Goal: Information Seeking & Learning: Learn about a topic

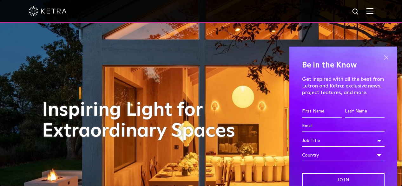
click at [381, 59] on span at bounding box center [386, 58] width 10 height 10
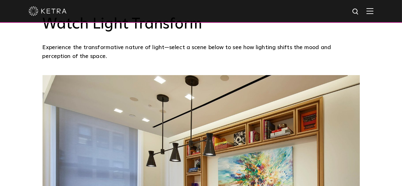
scroll to position [494, 0]
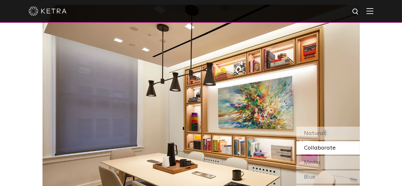
click at [322, 145] on span "Collaborate" at bounding box center [320, 148] width 32 height 6
click at [316, 163] on span "Media" at bounding box center [312, 163] width 17 height 6
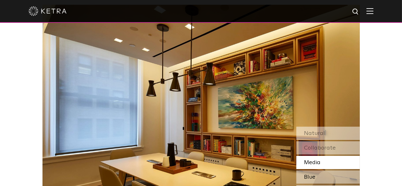
click at [313, 178] on span "Blue" at bounding box center [309, 178] width 11 height 6
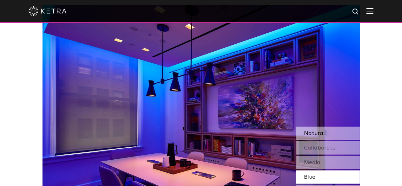
scroll to position [564, 0]
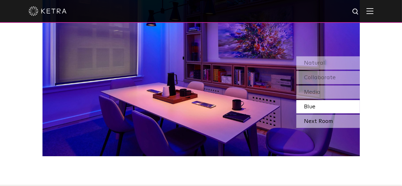
click at [316, 123] on div "Next Room" at bounding box center [327, 121] width 63 height 13
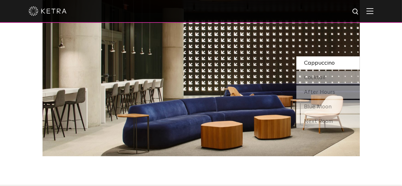
scroll to position [494, 0]
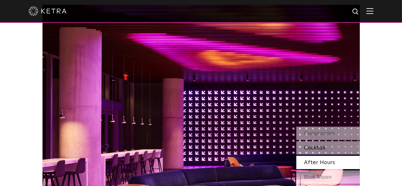
click at [317, 148] on span "Cocktail" at bounding box center [315, 148] width 22 height 6
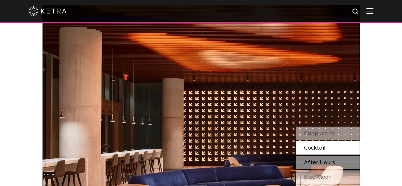
click at [311, 164] on span "After Hours" at bounding box center [319, 163] width 31 height 6
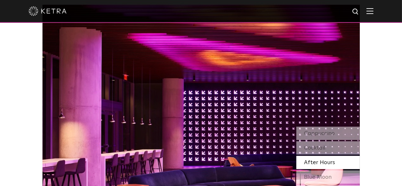
scroll to position [564, 0]
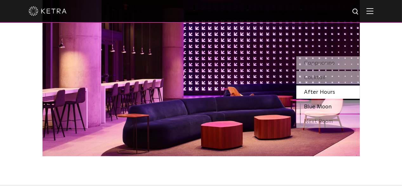
click at [313, 105] on span "Blue Moon" at bounding box center [318, 107] width 28 height 6
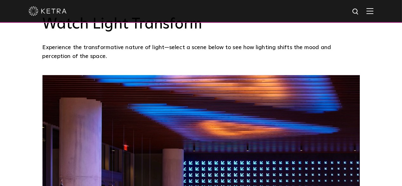
scroll to position [494, 0]
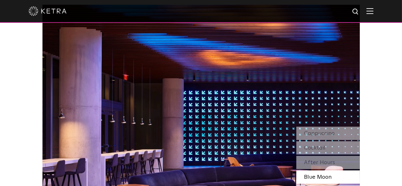
click at [307, 109] on img at bounding box center [201, 116] width 317 height 222
click at [318, 160] on span "After Hours" at bounding box center [319, 163] width 31 height 6
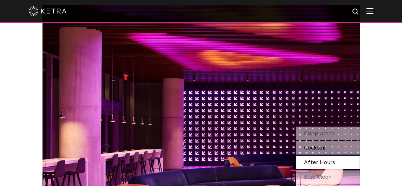
click at [316, 148] on span "Cocktail" at bounding box center [315, 148] width 22 height 6
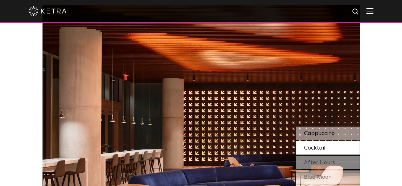
click at [317, 132] on span "Cappuccino" at bounding box center [319, 134] width 31 height 6
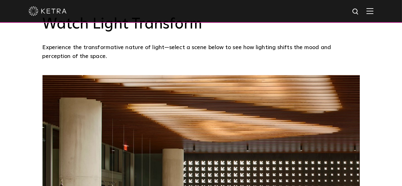
scroll to position [0, 0]
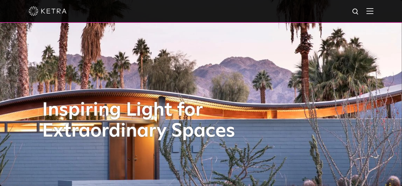
click at [373, 12] on img at bounding box center [370, 11] width 7 height 6
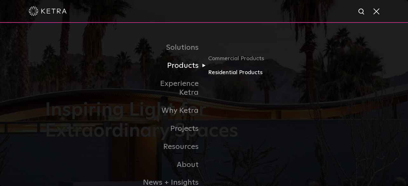
click at [239, 73] on link "Residential Products" at bounding box center [238, 72] width 61 height 9
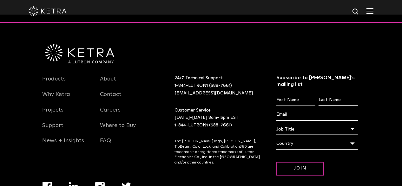
scroll to position [1099, 0]
